Goal: Transaction & Acquisition: Purchase product/service

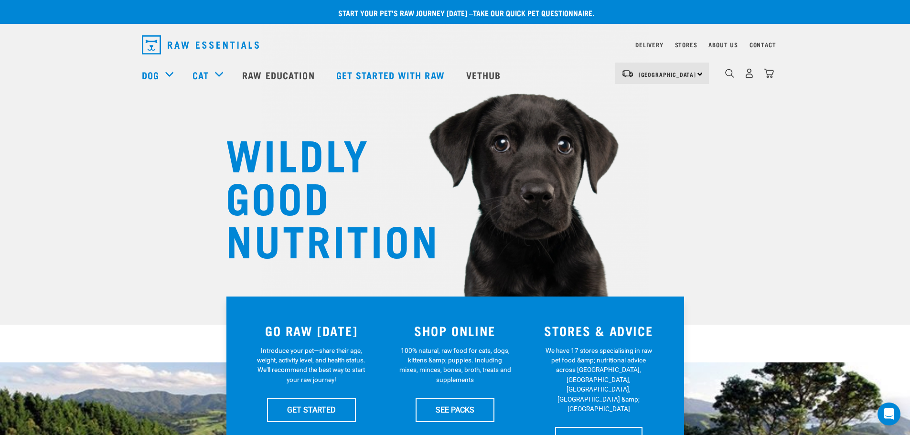
click at [725, 77] on div "dropdown navigation" at bounding box center [730, 73] width 10 height 10
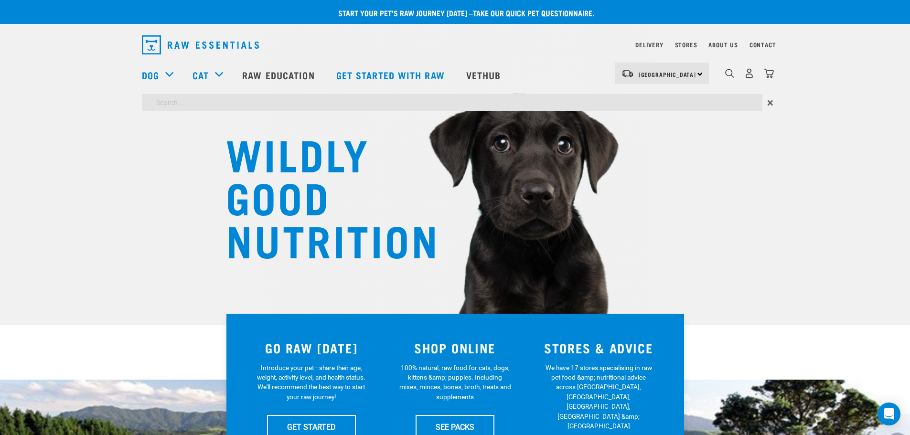
click at [735, 74] on div "0" at bounding box center [749, 73] width 49 height 21
click at [281, 96] on input "search" at bounding box center [452, 102] width 621 height 17
type input "clbr"
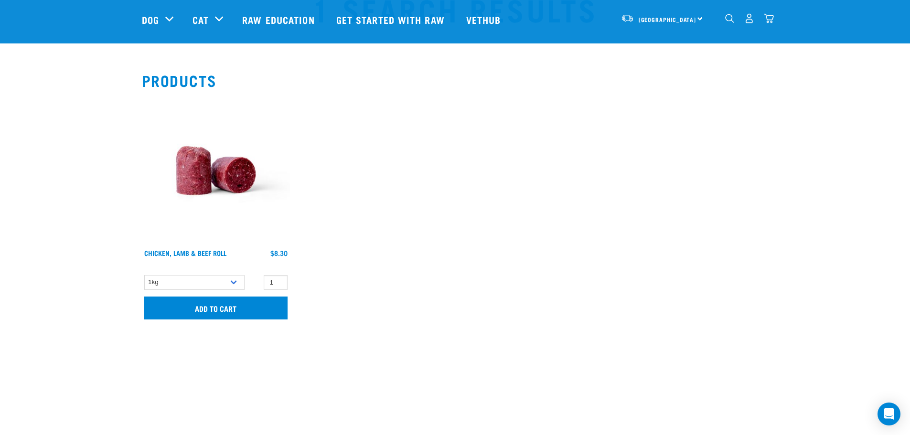
scroll to position [96, 0]
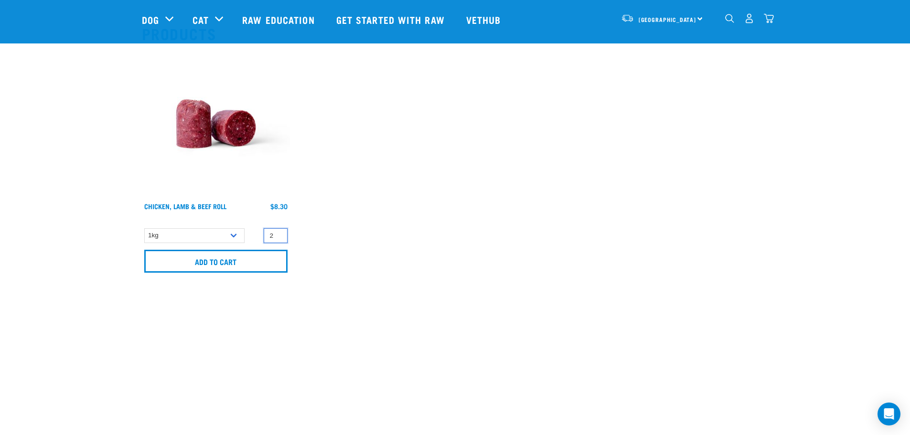
click at [278, 232] on input "2" at bounding box center [276, 235] width 24 height 15
click at [278, 232] on input "3" at bounding box center [276, 235] width 24 height 15
click at [278, 232] on input "4" at bounding box center [276, 235] width 24 height 15
type input "5"
click at [278, 232] on input "5" at bounding box center [276, 235] width 24 height 15
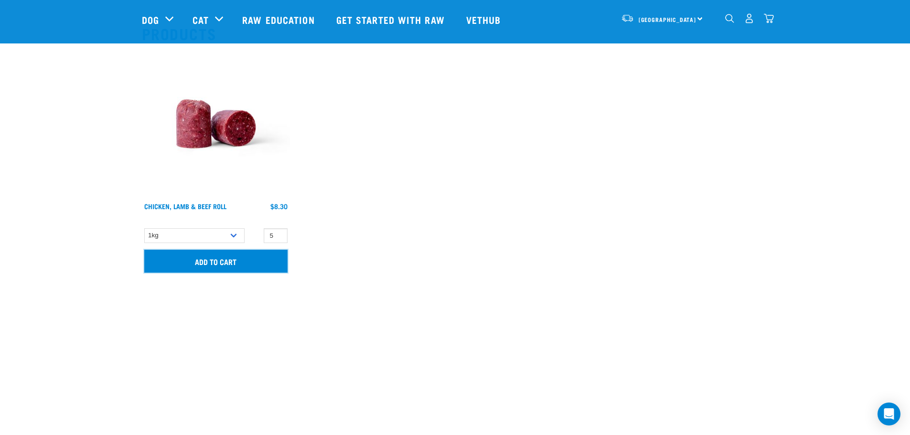
click at [230, 263] on input "Add to cart" at bounding box center [215, 261] width 143 height 23
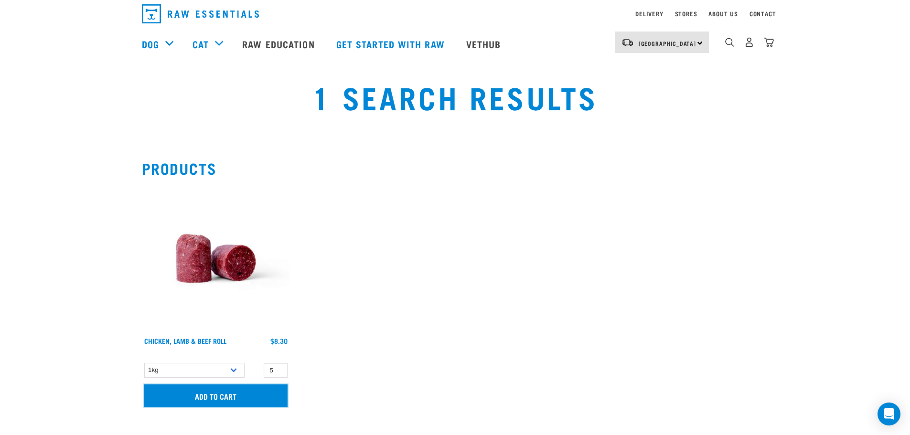
scroll to position [48, 0]
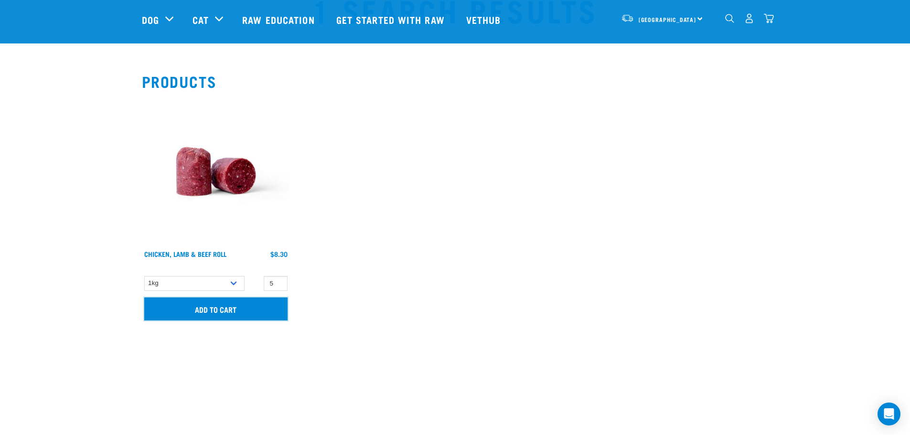
click at [237, 307] on input "Add to cart" at bounding box center [215, 309] width 143 height 23
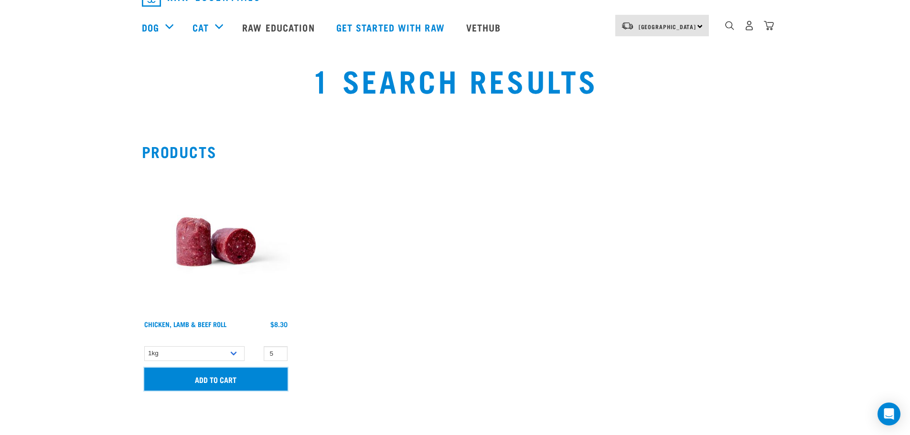
scroll to position [0, 0]
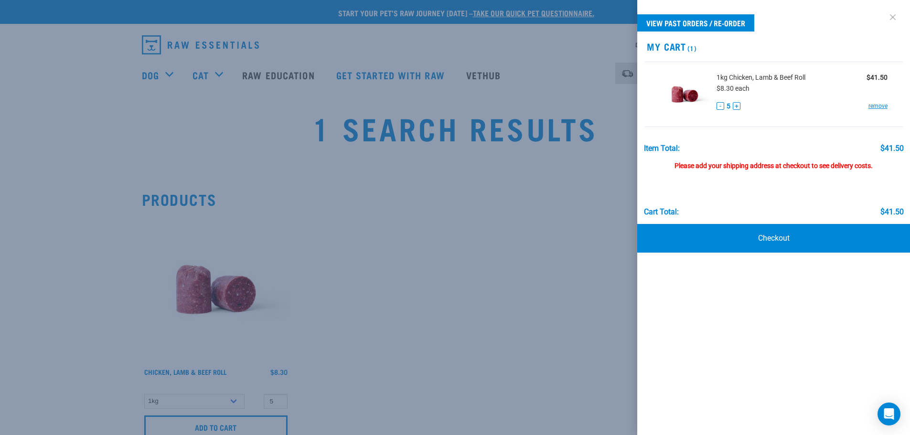
click at [894, 18] on link at bounding box center [892, 17] width 15 height 15
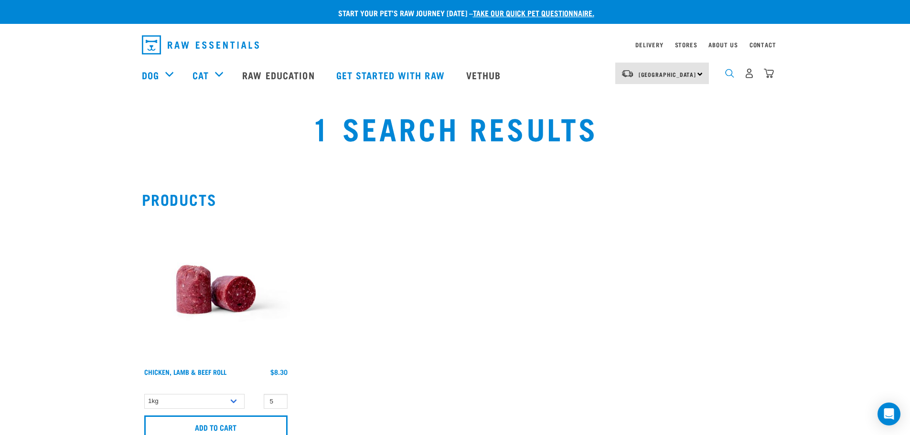
click at [728, 74] on img "dropdown navigation" at bounding box center [729, 73] width 9 height 9
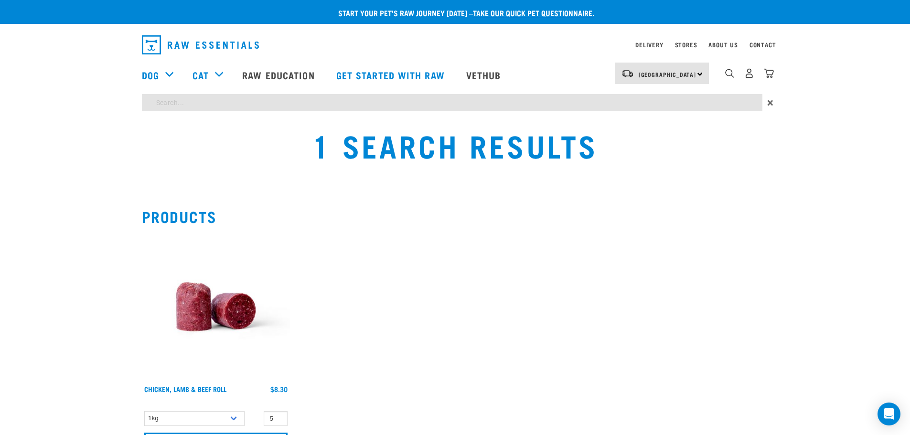
click at [190, 107] on input "search" at bounding box center [452, 102] width 621 height 17
type input "bt1"
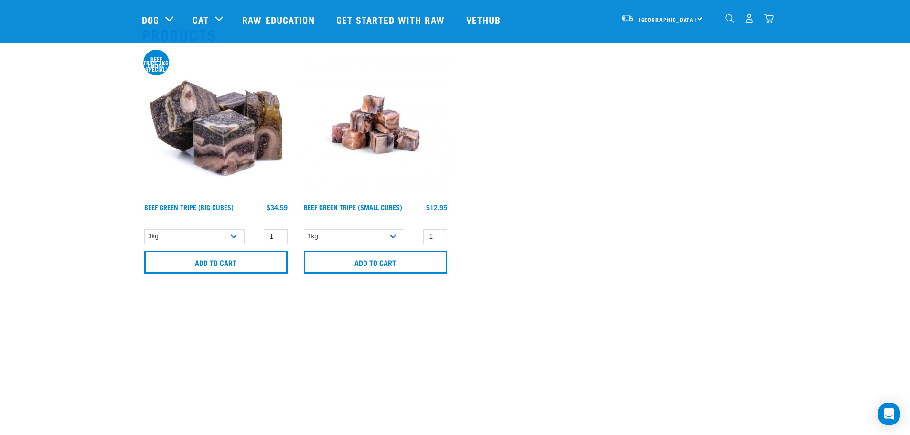
scroll to position [96, 0]
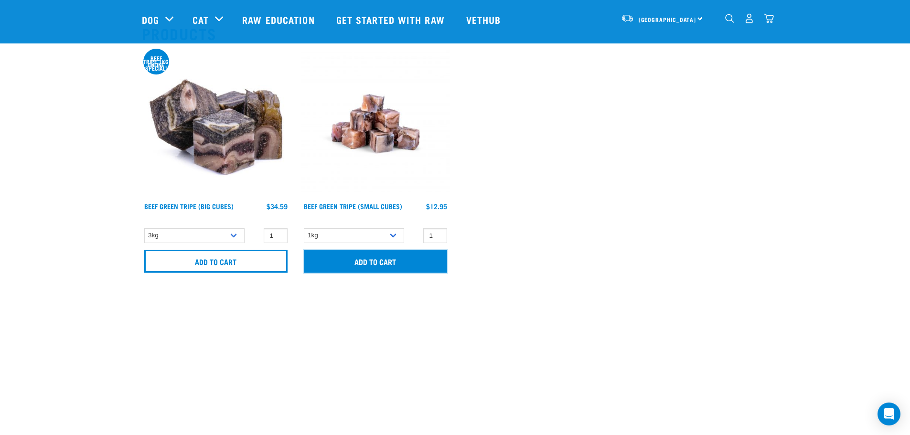
click at [379, 258] on input "Add to cart" at bounding box center [375, 261] width 143 height 23
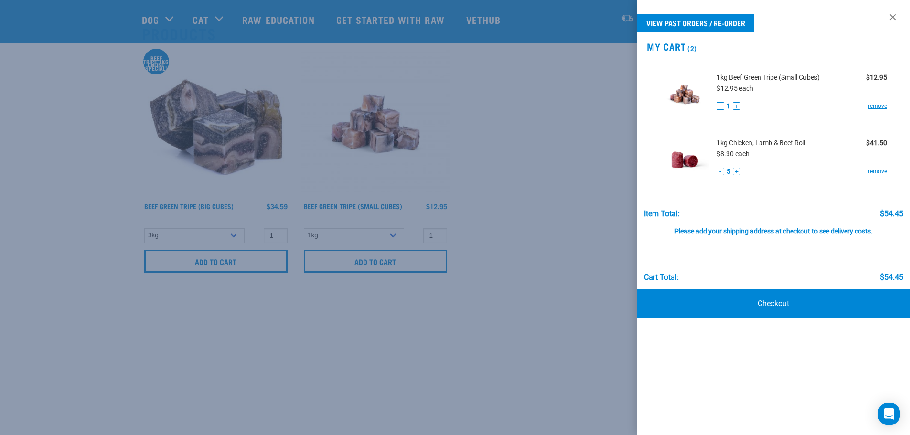
click at [557, 110] on div at bounding box center [455, 217] width 910 height 435
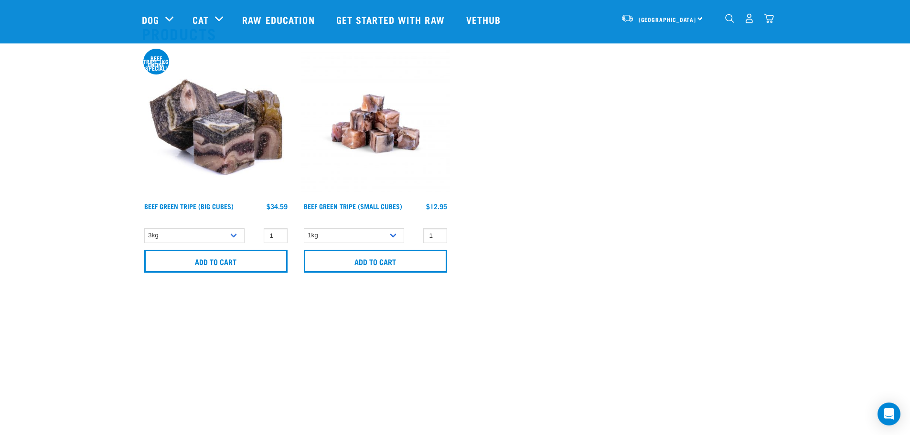
drag, startPoint x: 731, startPoint y: 20, endPoint x: 724, endPoint y: 22, distance: 7.9
click at [731, 20] on img "dropdown navigation" at bounding box center [729, 18] width 9 height 9
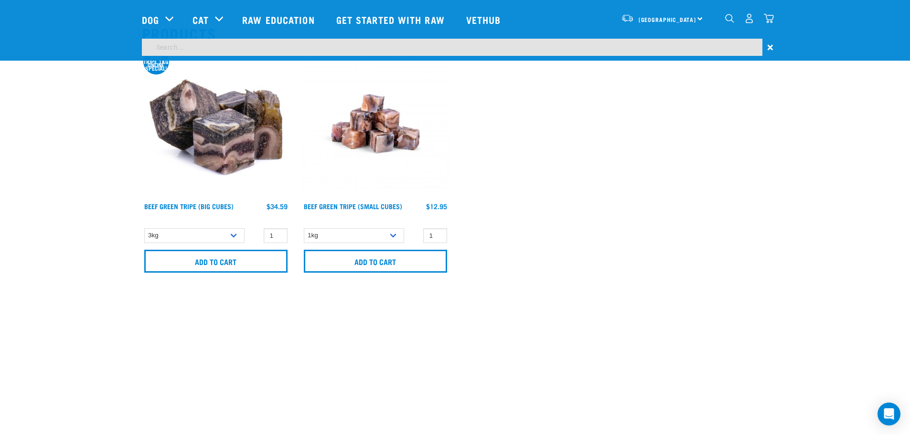
click at [373, 47] on input "search" at bounding box center [452, 47] width 621 height 17
type input "vlor"
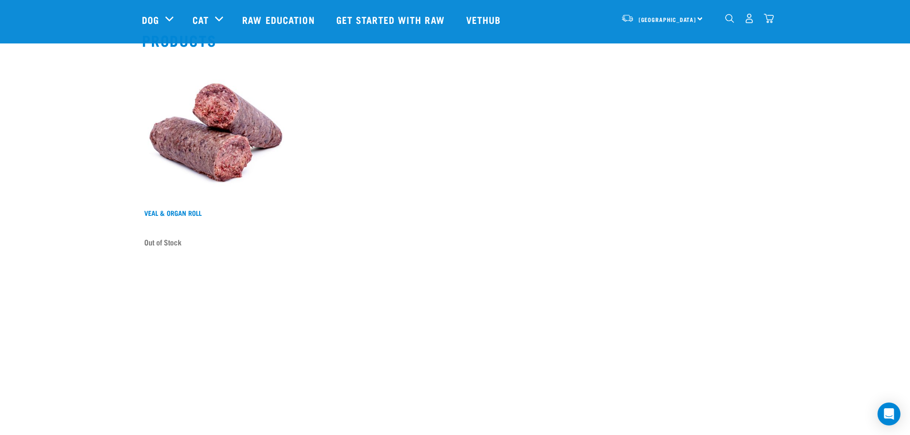
scroll to position [96, 0]
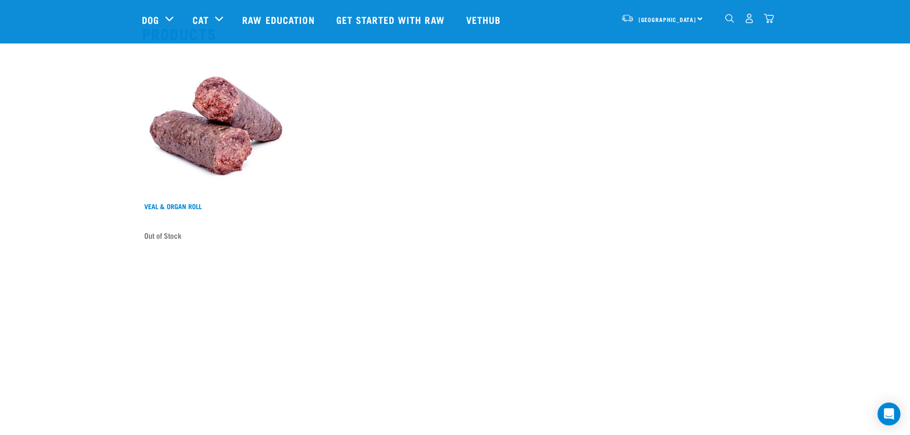
click at [225, 123] on img at bounding box center [216, 124] width 148 height 148
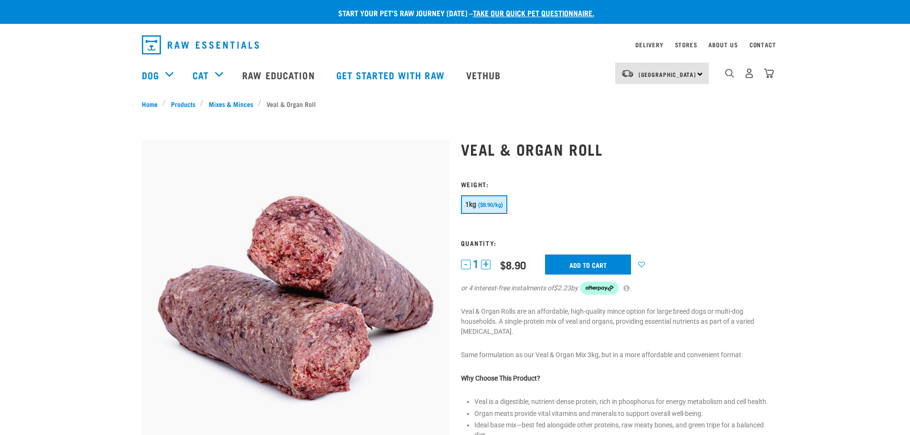
click at [485, 266] on button "+" at bounding box center [486, 265] width 10 height 10
click at [619, 265] on input "Add to cart" at bounding box center [588, 265] width 86 height 20
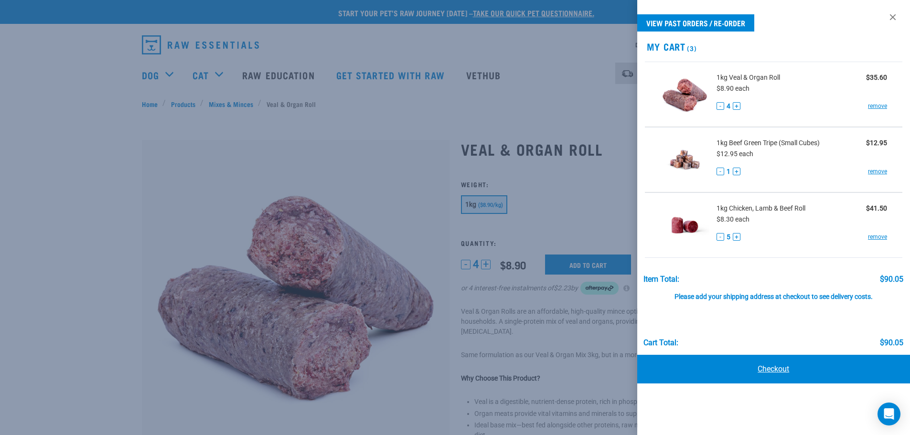
click at [723, 375] on link "Checkout" at bounding box center [773, 369] width 273 height 29
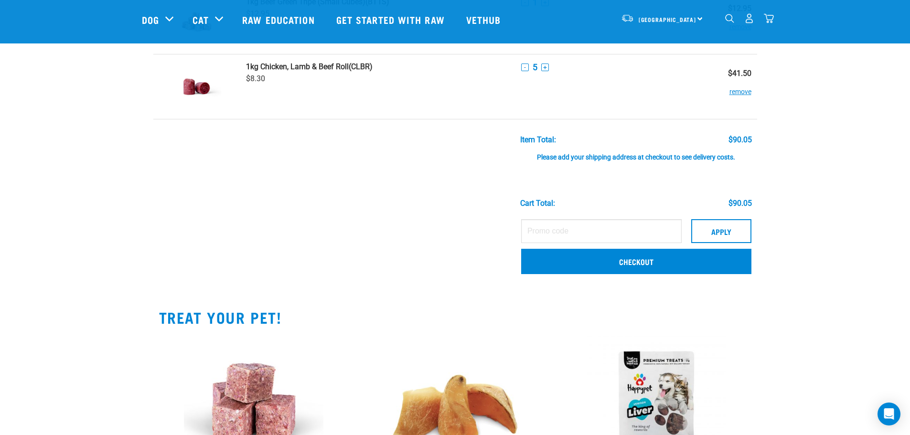
scroll to position [191, 0]
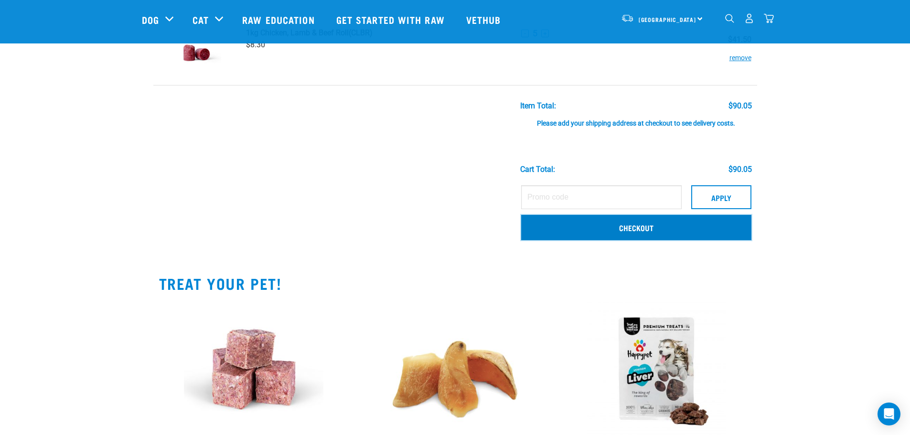
click at [569, 228] on link "Checkout" at bounding box center [636, 227] width 230 height 25
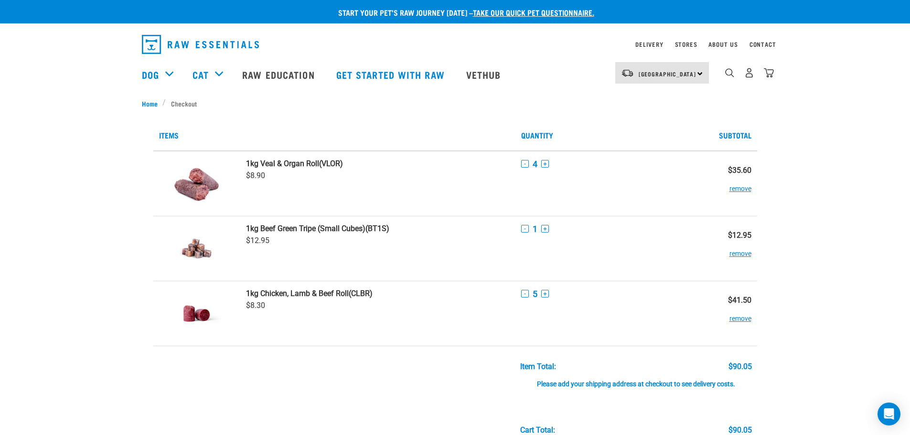
scroll to position [0, 0]
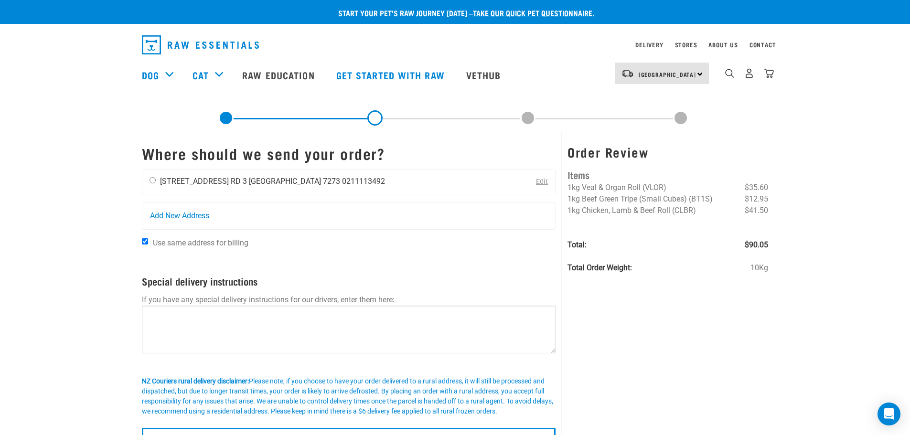
click at [150, 181] on input "radio" at bounding box center [153, 180] width 6 height 6
radio input "true"
click at [773, 73] on img "dropdown navigation" at bounding box center [769, 73] width 10 height 10
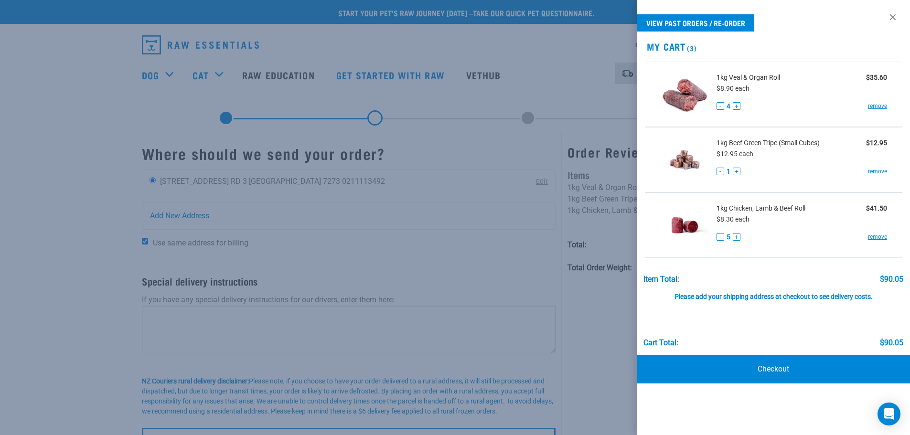
click at [512, 236] on div at bounding box center [455, 217] width 910 height 435
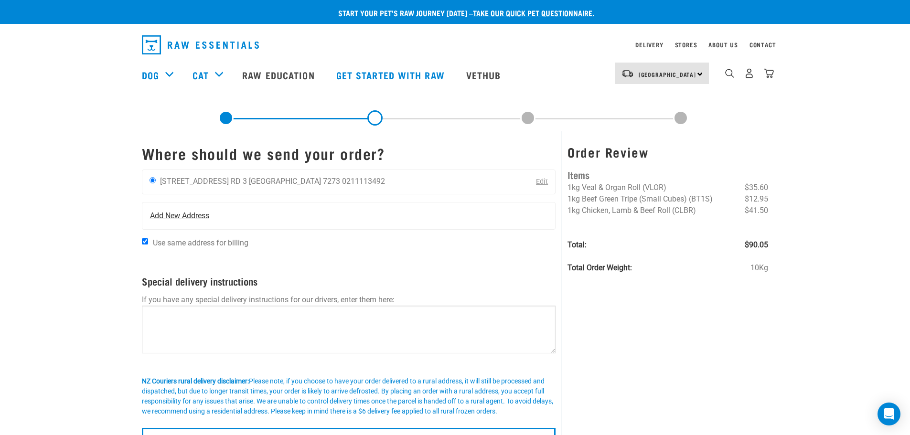
click at [172, 215] on span "Add New Address" at bounding box center [179, 215] width 59 height 11
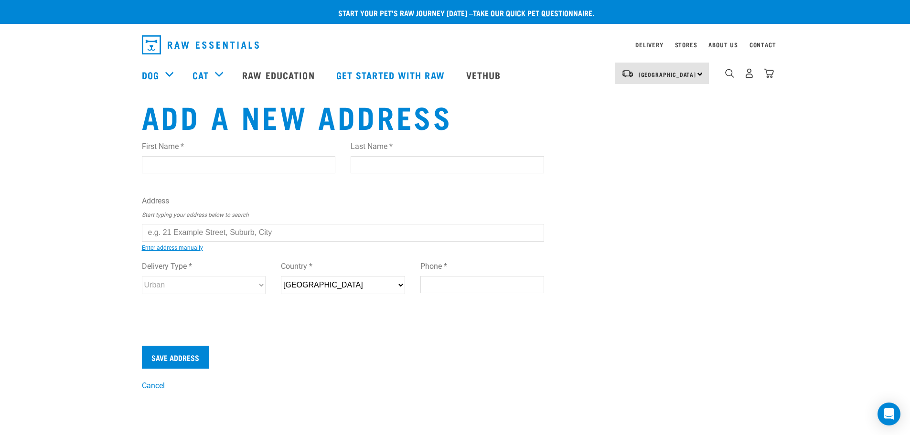
click at [215, 233] on input "text" at bounding box center [343, 232] width 403 height 17
paste input "[STREET_ADDRESS][PERSON_NAME]"
click at [152, 240] on mark "[STREET_ADDRESS][PERSON_NAME]" at bounding box center [152, 240] width 0 height 0
type input "[STREET_ADDRESS][PERSON_NAME]"
type input "[STREET_ADDRESS]"
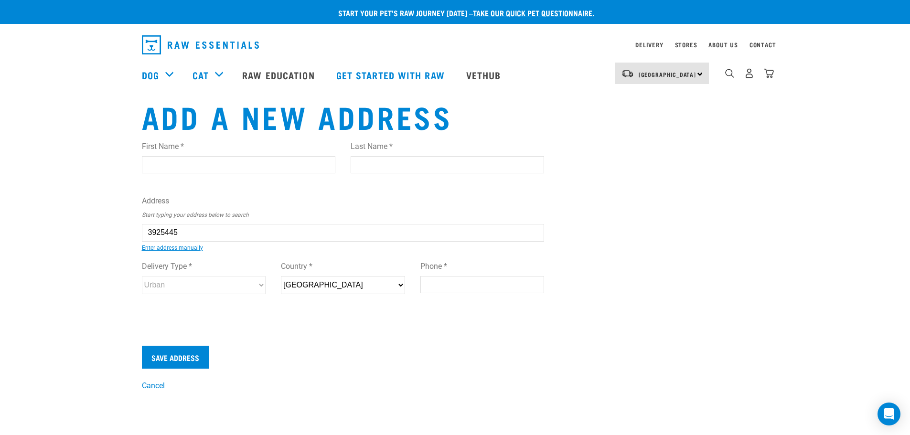
type input "[PERSON_NAME]"
type input "[GEOGRAPHIC_DATA]"
select select "MBH"
type input "7201"
select select "Urban"
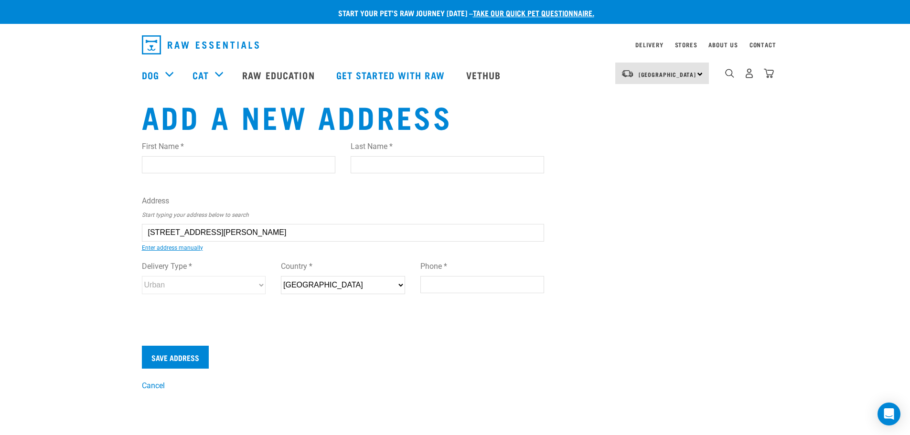
type input "43 Grove Road, Mayfield, Blenheim 7201"
click at [269, 164] on input "First Name *" at bounding box center [238, 164] width 193 height 17
paste input "Peter Gould"
type input "Peter Gould"
click at [186, 167] on input "Peter Gould" at bounding box center [238, 164] width 193 height 17
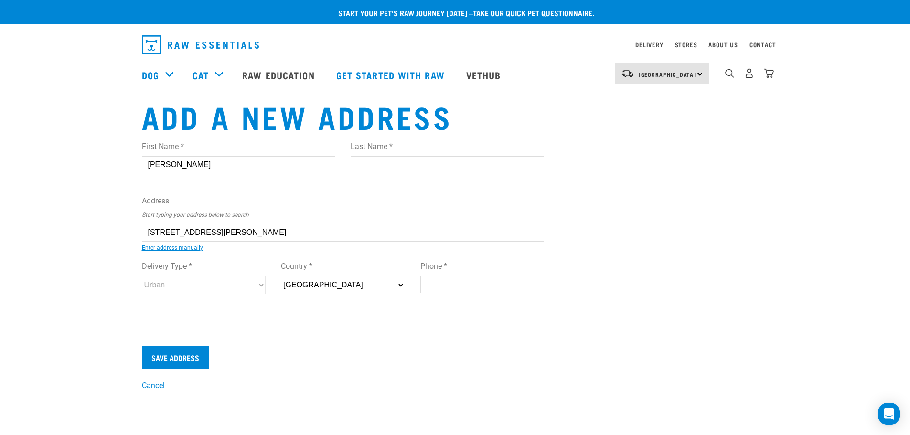
click at [186, 167] on input "Peter Gould" at bounding box center [238, 164] width 193 height 17
paste input "Peter Gould"
click at [179, 168] on input "Peter Gould" at bounding box center [238, 164] width 193 height 17
type input "Peter"
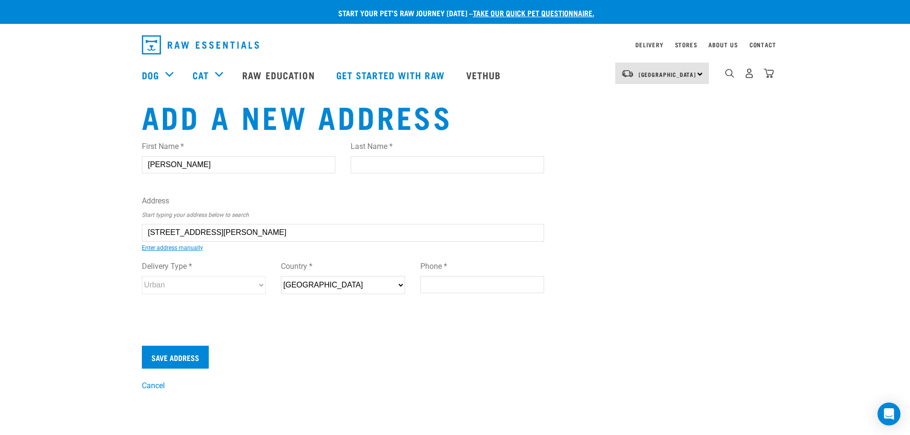
click at [381, 163] on input "Last Name *" at bounding box center [447, 164] width 193 height 17
paste input "Gould"
type input "Gould"
drag, startPoint x: 456, startPoint y: 284, endPoint x: 455, endPoint y: 278, distance: 6.3
click at [456, 284] on input "Phone *" at bounding box center [482, 284] width 124 height 17
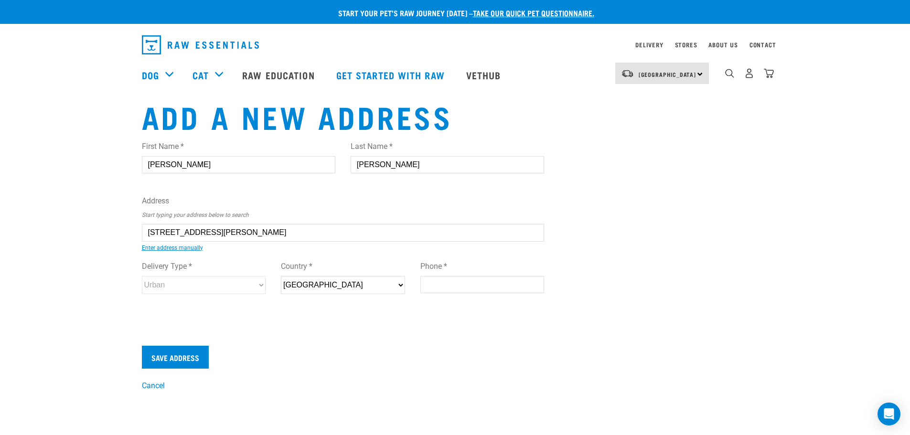
paste input "0211113492"
type input "0211113492"
click at [177, 358] on input "Save Address" at bounding box center [175, 357] width 67 height 23
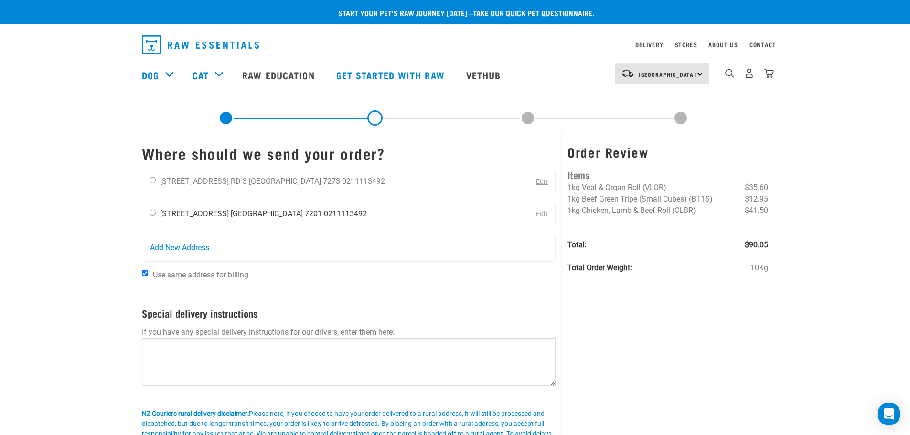
click at [154, 212] on input "radio" at bounding box center [153, 213] width 6 height 6
radio input "true"
click at [146, 272] on input "Use same address for billing" at bounding box center [145, 273] width 6 height 6
checkbox input "false"
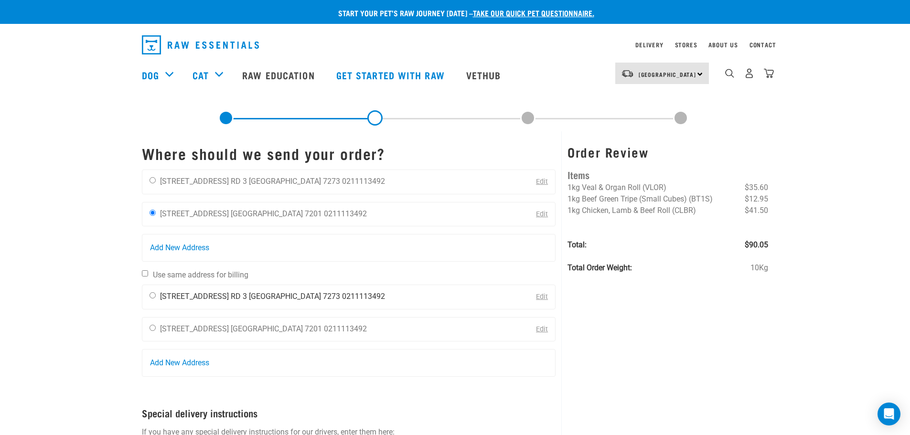
click at [150, 297] on input "radio" at bounding box center [153, 295] width 6 height 6
radio input "true"
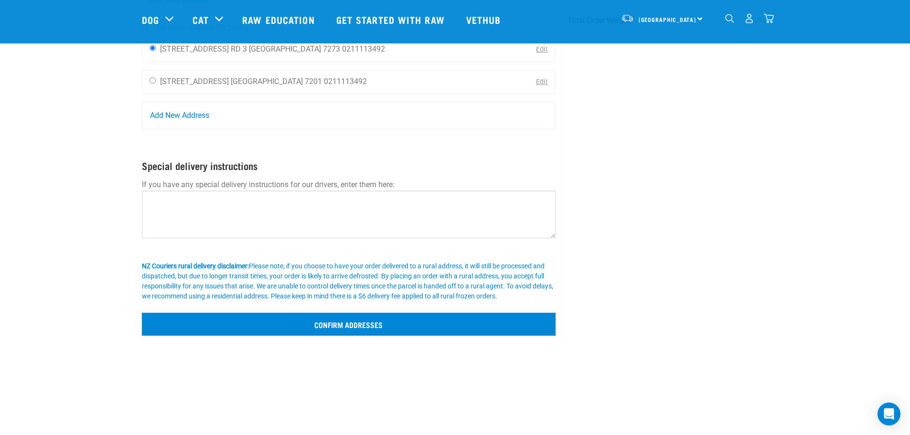
scroll to position [191, 0]
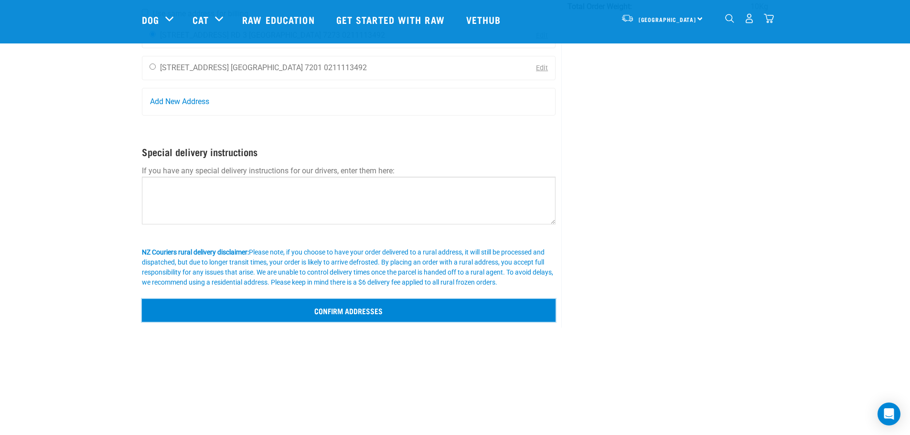
click at [352, 311] on input "Confirm addresses" at bounding box center [349, 310] width 414 height 23
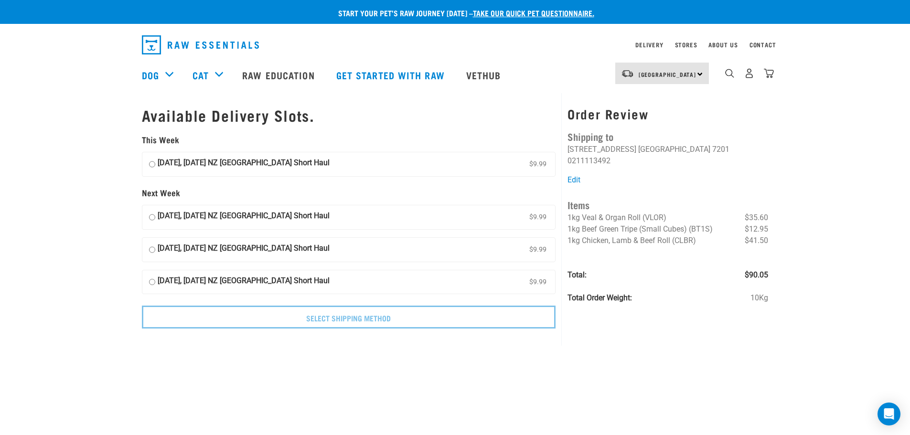
click at [149, 164] on input "[DATE], [DATE] NZ [GEOGRAPHIC_DATA] Short Haul $9.99" at bounding box center [152, 164] width 6 height 14
radio input "true"
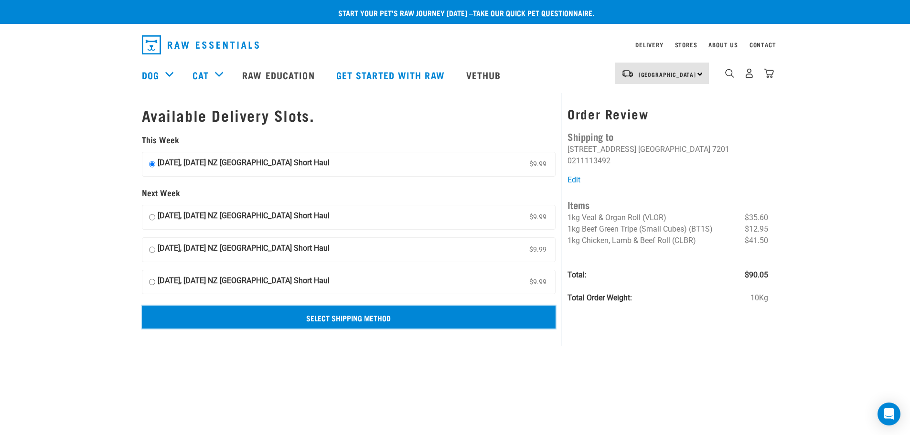
click at [309, 320] on input "Select Shipping Method" at bounding box center [349, 317] width 414 height 23
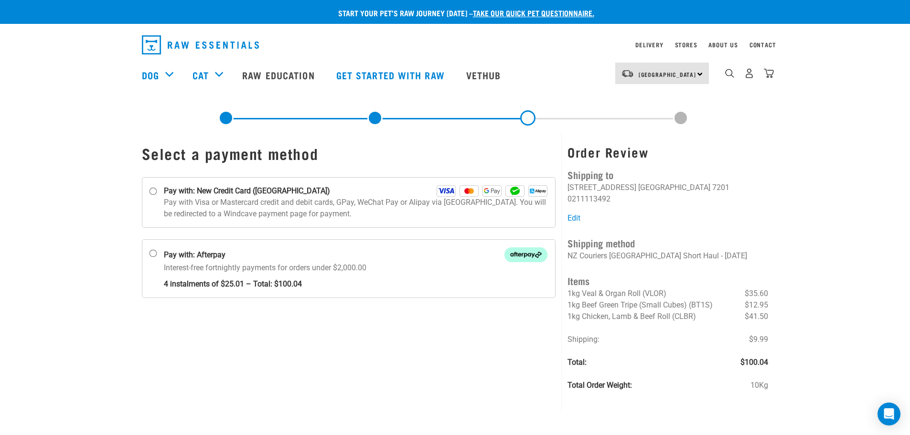
click at [374, 118] on link at bounding box center [374, 117] width 15 height 15
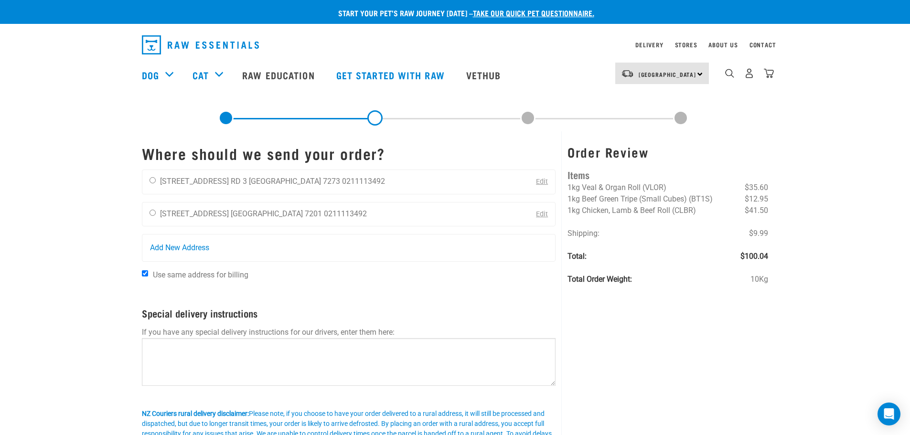
click at [221, 118] on link at bounding box center [225, 117] width 15 height 15
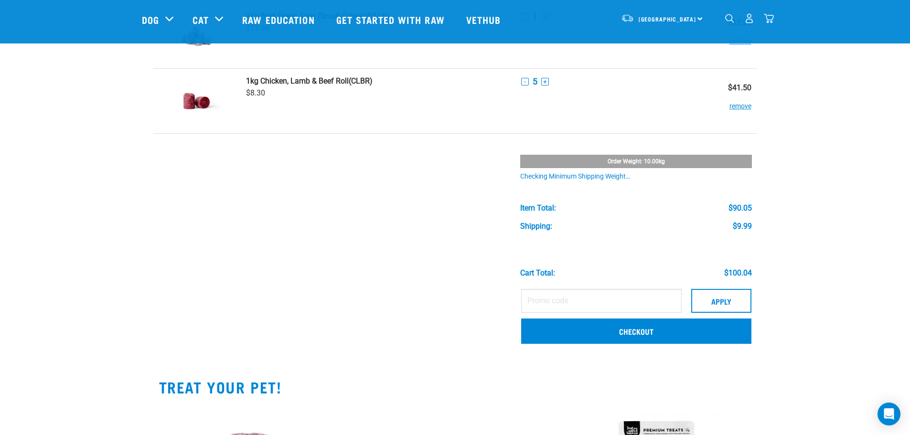
scroll to position [143, 0]
click at [548, 300] on input "text" at bounding box center [601, 301] width 161 height 24
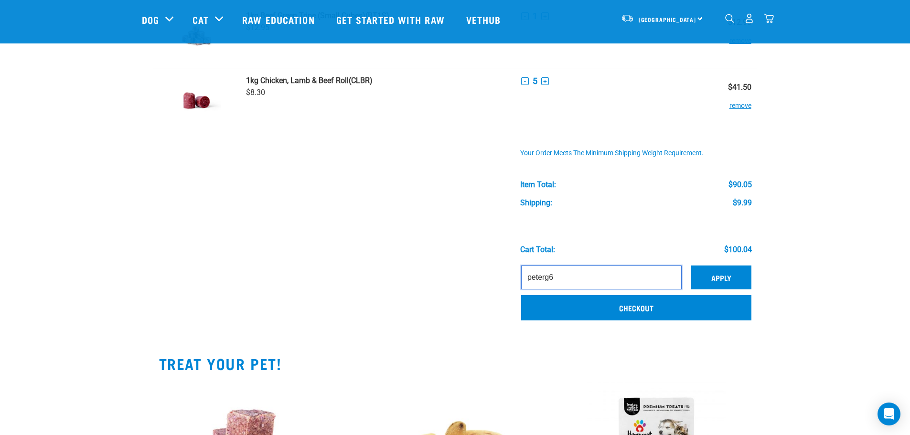
type input "peterg6"
click at [731, 280] on button "Apply" at bounding box center [721, 278] width 60 height 24
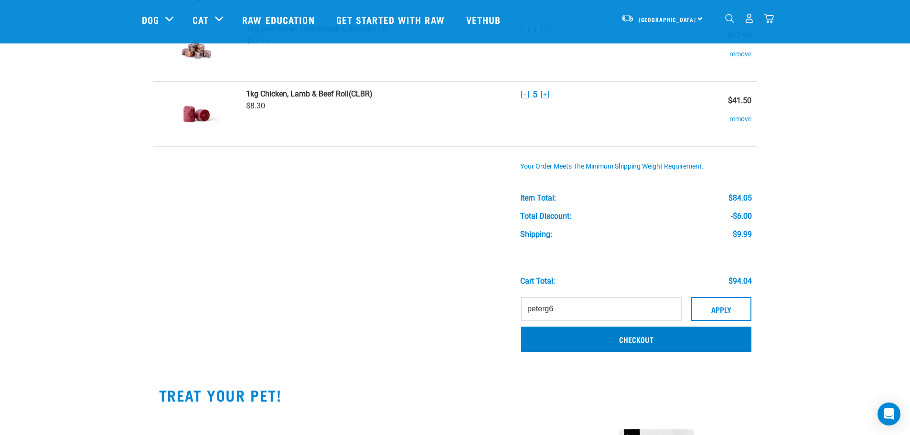
scroll to position [143, 0]
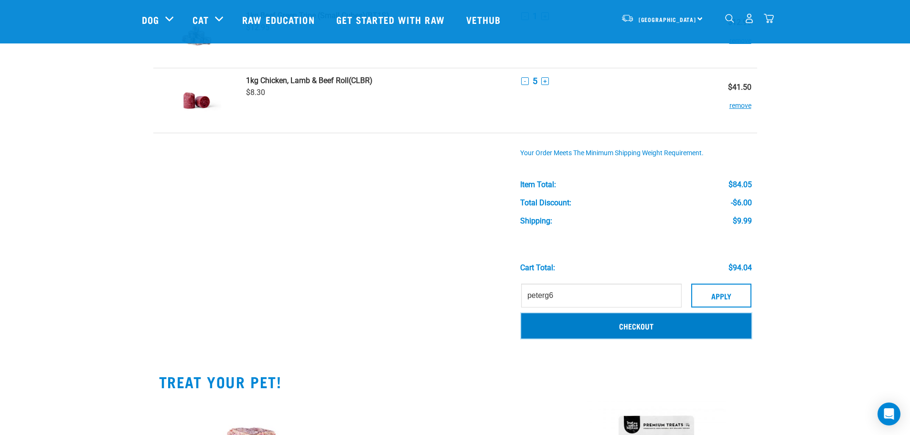
click at [614, 327] on link "Checkout" at bounding box center [636, 325] width 230 height 25
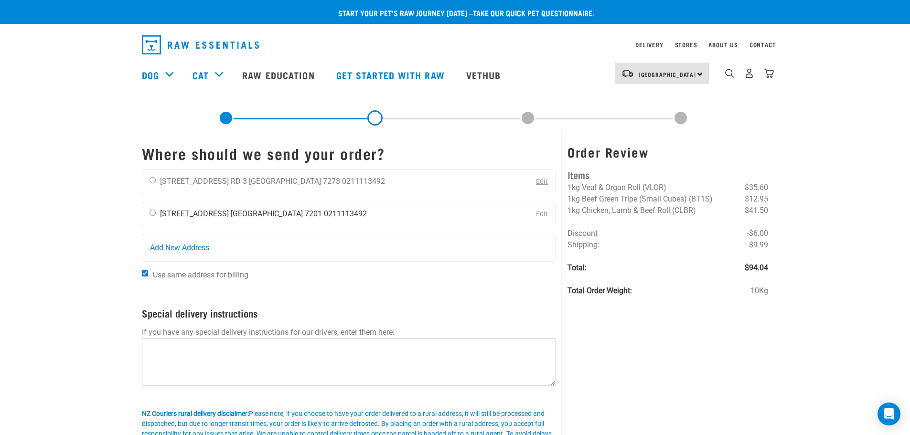
click at [148, 217] on div "Peter Gould 43 Grove Road Marlborough 7201 0211113492" at bounding box center [258, 215] width 232 height 24
click at [148, 208] on div "Peter Gould 43 Grove Road Marlborough 7201 0211113492" at bounding box center [258, 215] width 232 height 24
click at [152, 214] on input "radio" at bounding box center [153, 213] width 6 height 6
radio input "true"
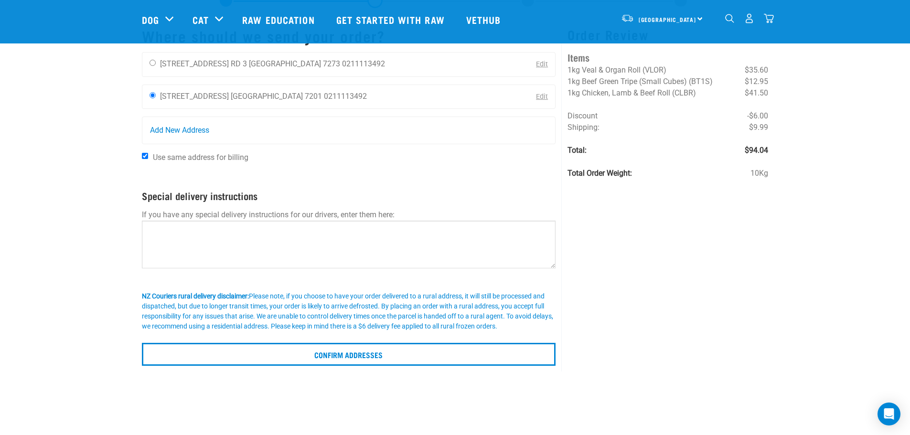
scroll to position [48, 0]
click at [147, 158] on input "Use same address for billing" at bounding box center [145, 155] width 6 height 6
checkbox input "false"
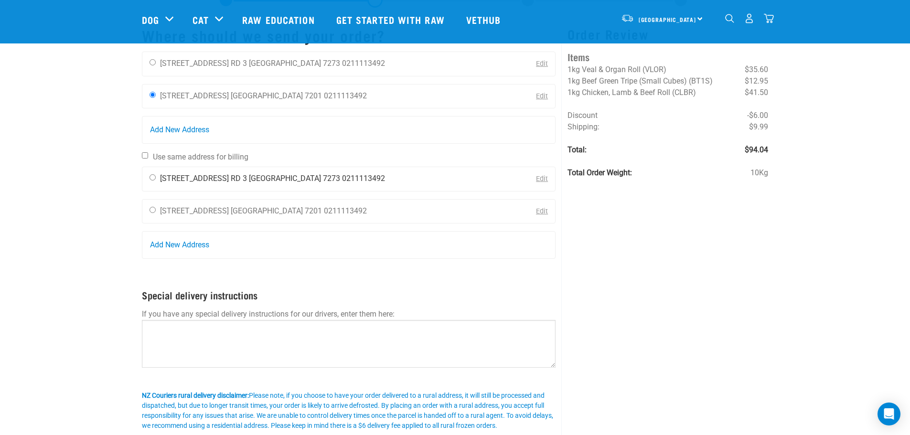
click at [150, 178] on input "radio" at bounding box center [153, 177] width 6 height 6
radio input "true"
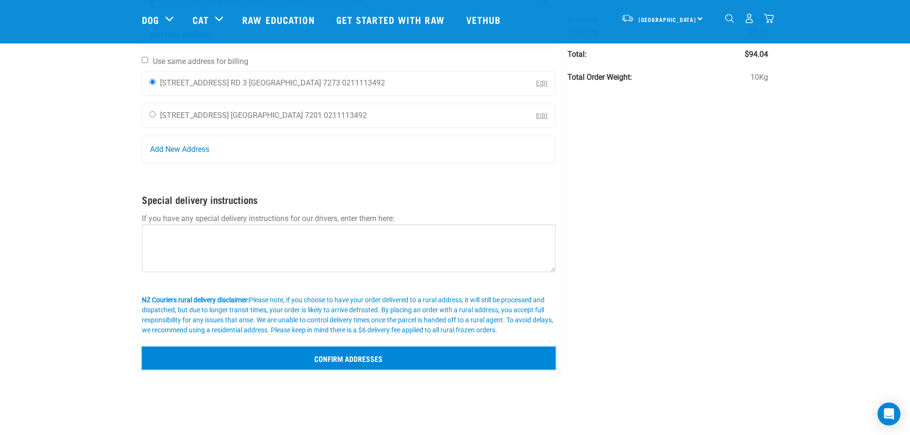
click at [382, 354] on input "Confirm addresses" at bounding box center [349, 358] width 414 height 23
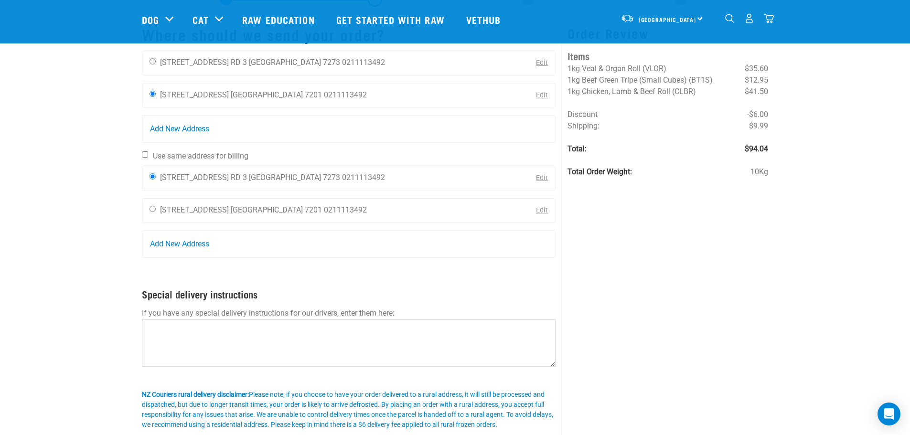
scroll to position [48, 0]
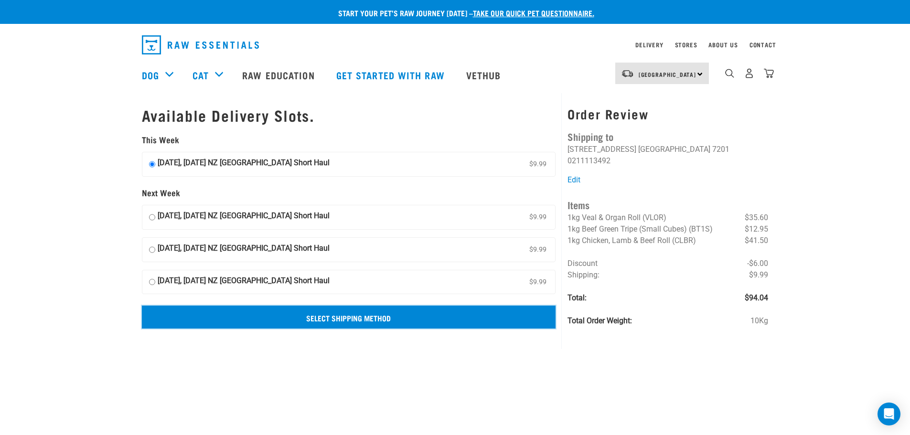
click at [359, 316] on input "Select Shipping Method" at bounding box center [349, 317] width 414 height 23
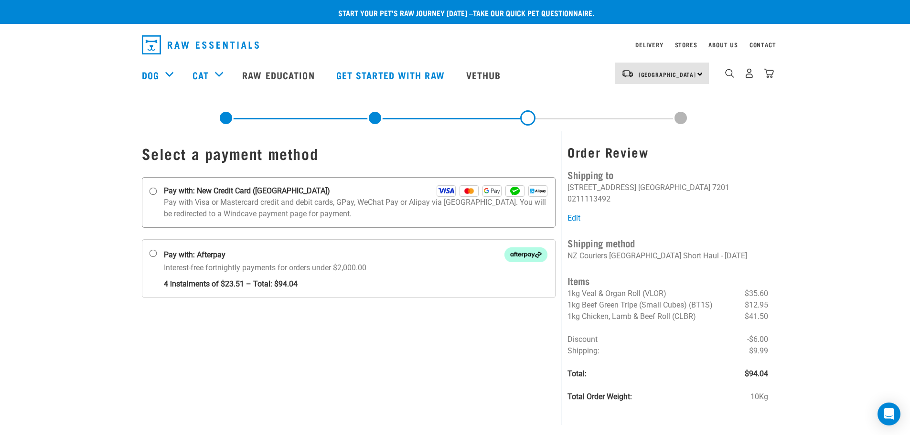
click at [242, 199] on p "Pay with Visa or Mastercard credit and debit cards, GPay, WeChat Pay or Alipay …" at bounding box center [356, 208] width 384 height 23
click at [157, 195] on input "Pay with: New Credit Card ([GEOGRAPHIC_DATA])" at bounding box center [153, 192] width 8 height 8
radio input "true"
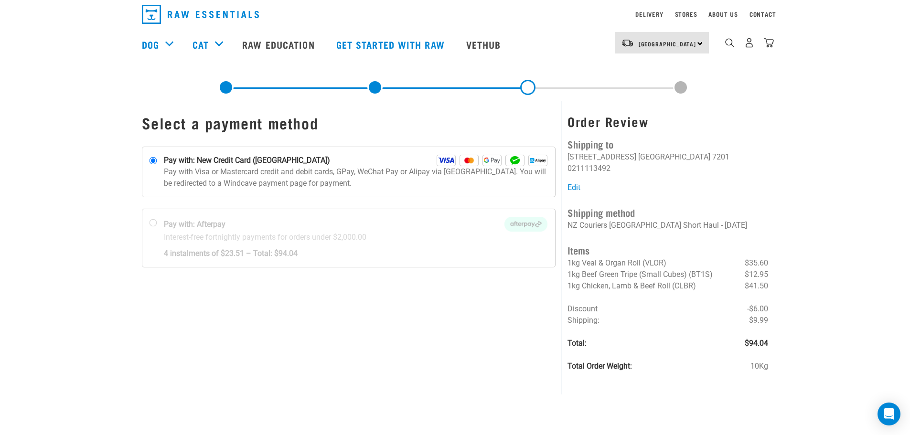
scroll to position [48, 0]
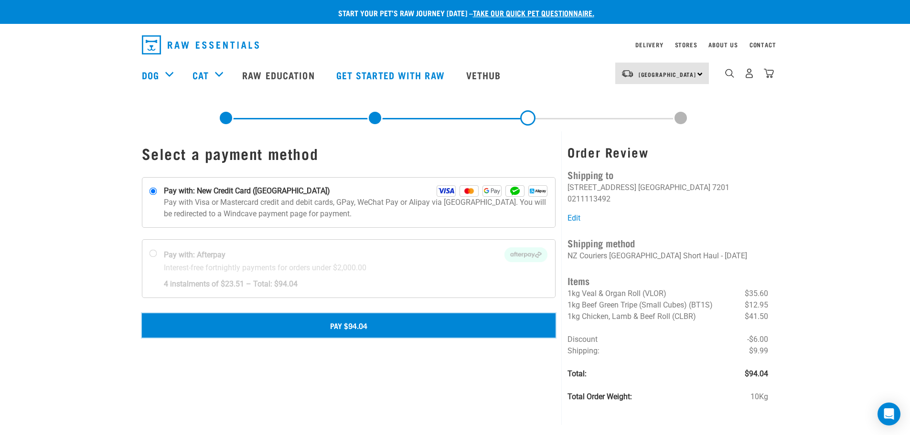
click at [320, 326] on button "Pay $94.04" at bounding box center [349, 325] width 414 height 24
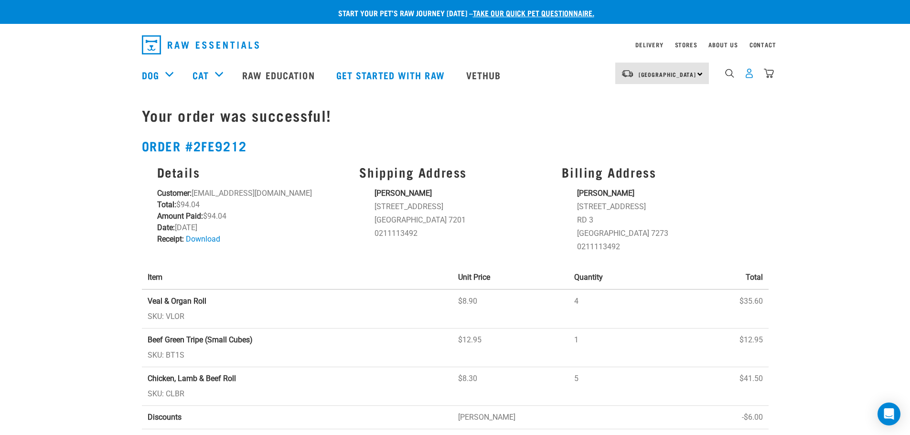
click at [746, 78] on img "dropdown navigation" at bounding box center [749, 73] width 10 height 10
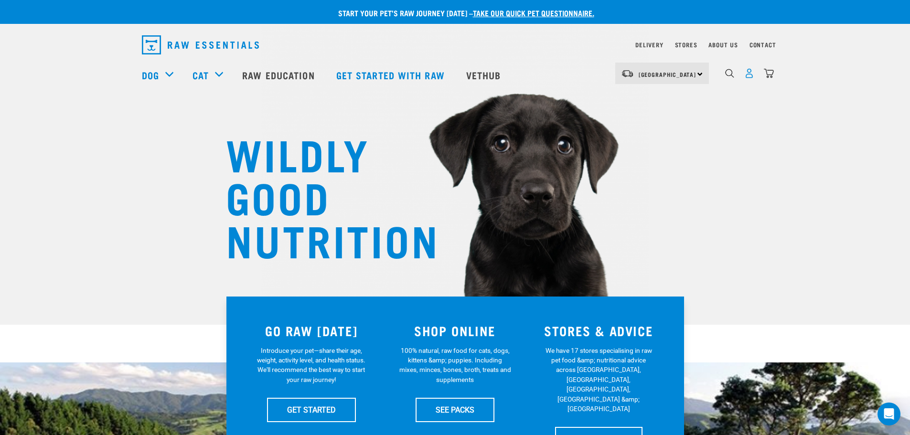
click at [745, 73] on img "dropdown navigation" at bounding box center [749, 73] width 10 height 10
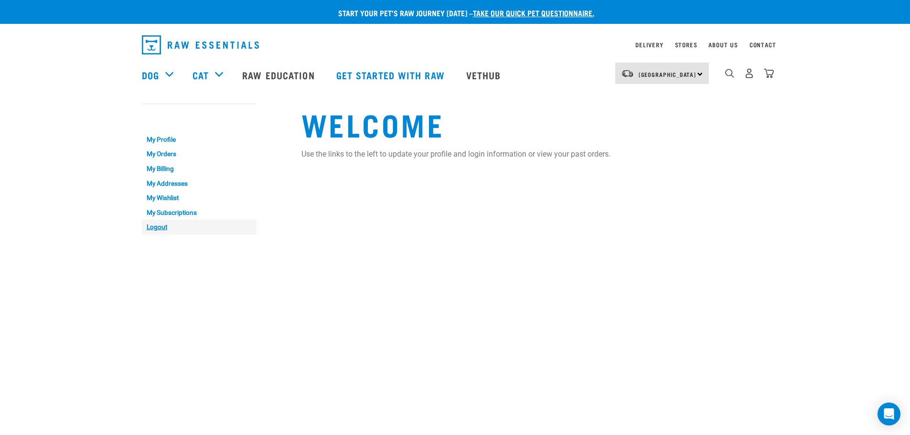
click at [151, 226] on link "Logout" at bounding box center [199, 227] width 115 height 15
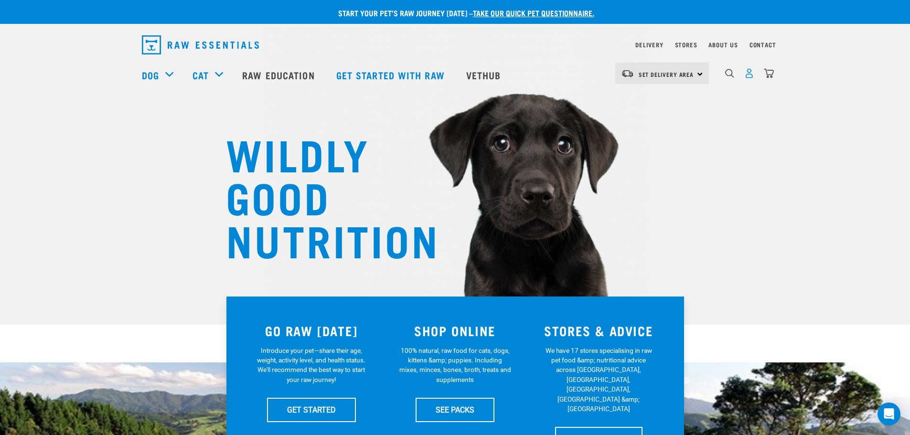
click at [745, 78] on img "dropdown navigation" at bounding box center [749, 73] width 10 height 10
click at [652, 45] on link "Delivery" at bounding box center [649, 44] width 28 height 3
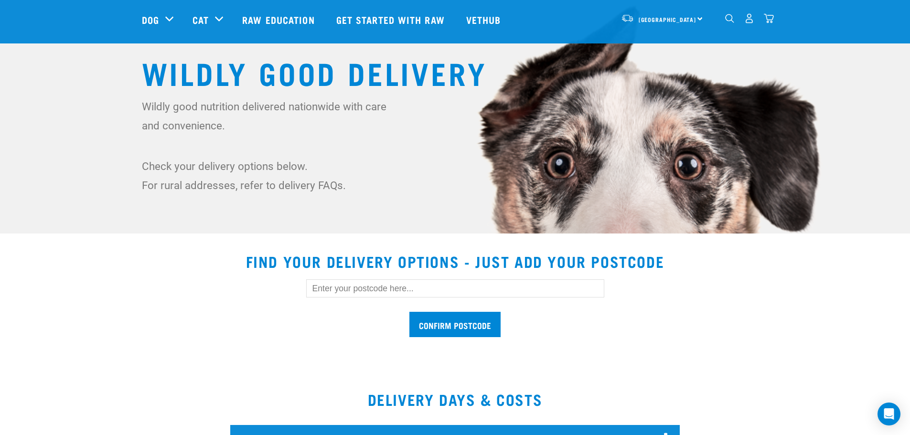
scroll to position [96, 0]
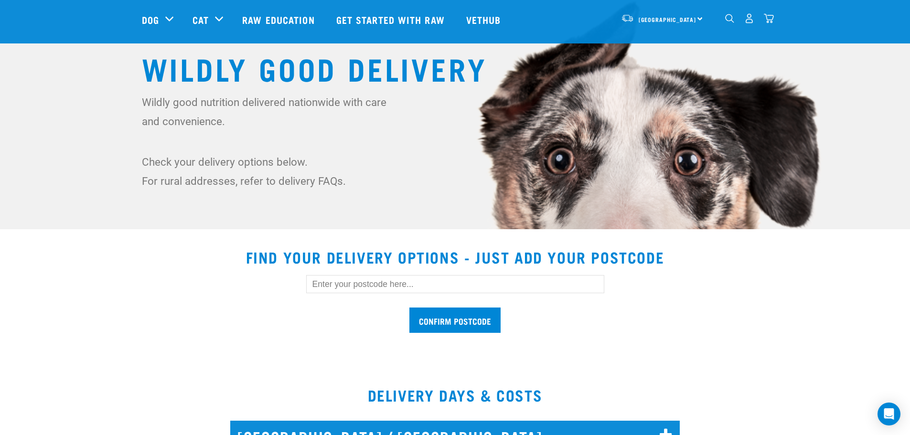
click at [341, 283] on input "text" at bounding box center [455, 284] width 298 height 18
type input "9310"
click at [469, 325] on input "Confirm postcode" at bounding box center [454, 320] width 91 height 25
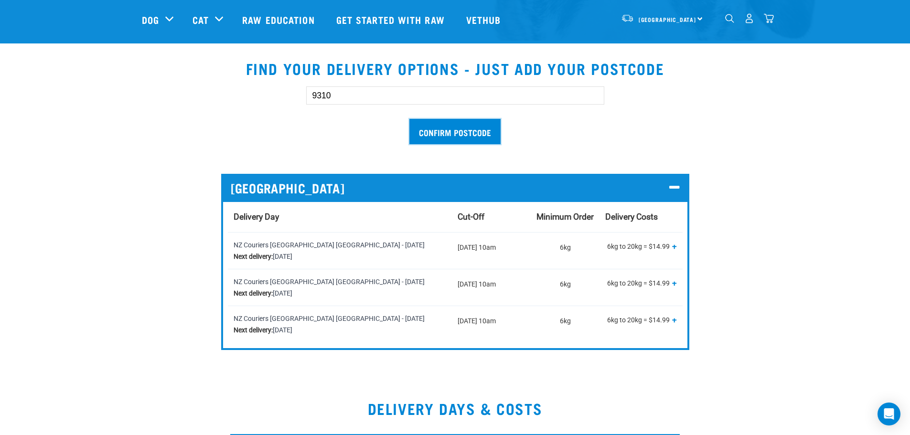
scroll to position [287, 0]
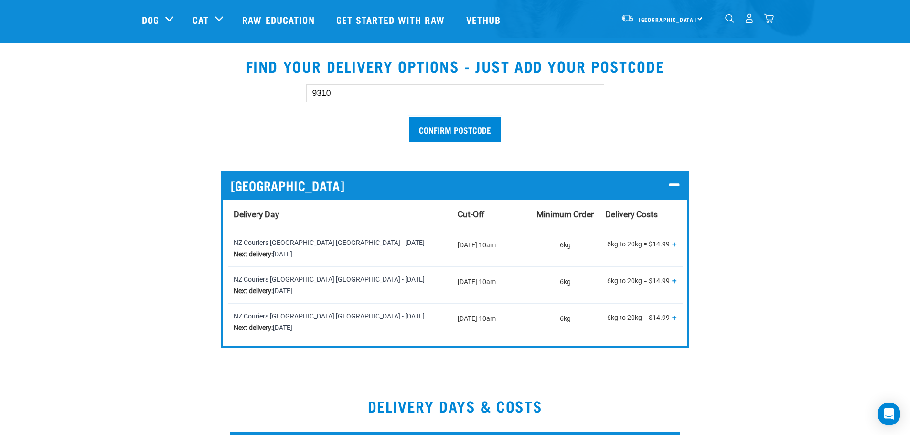
click at [761, 185] on div "9310 Confirm postcode [GEOGRAPHIC_DATA] Delivery Day Cut-Off Minimum Order Deli…" at bounding box center [455, 208] width 642 height 279
click at [806, 184] on section "Find your delivery options - just add your postcode 9310 Confirm postcode [GEOG…" at bounding box center [455, 206] width 910 height 321
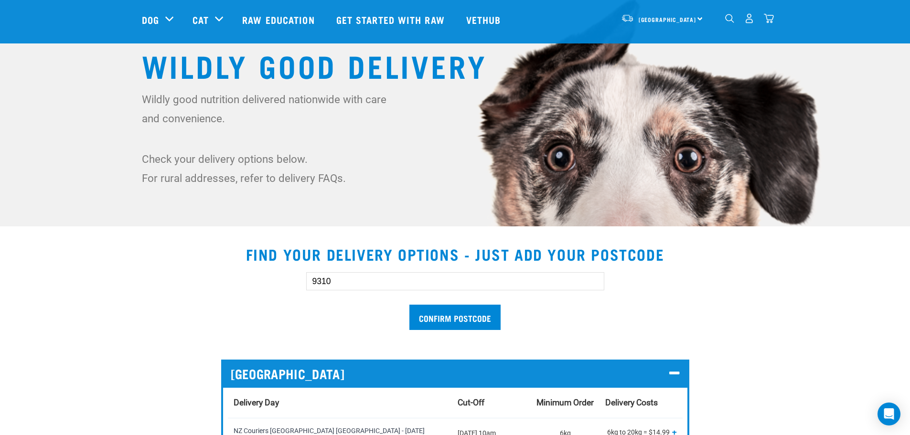
scroll to position [96, 0]
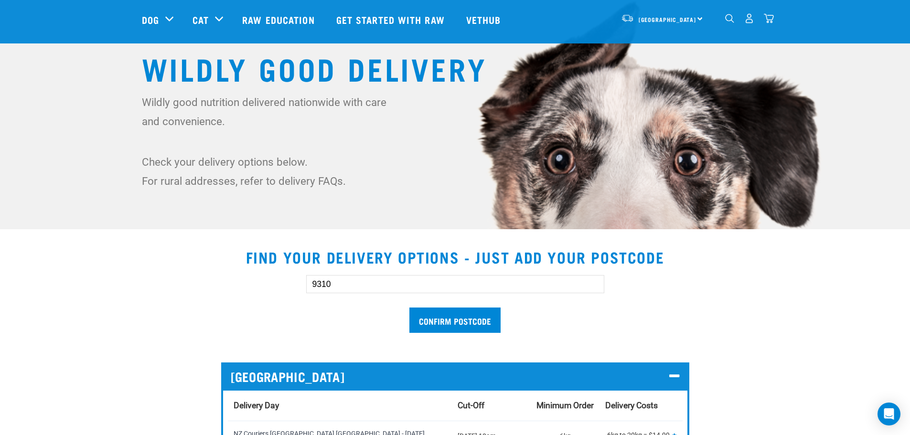
click at [742, 360] on div "9310 Confirm postcode [GEOGRAPHIC_DATA] Delivery Day Cut-Off Minimum Order Deli…" at bounding box center [455, 399] width 642 height 279
